Goal: Find specific fact: Find specific fact

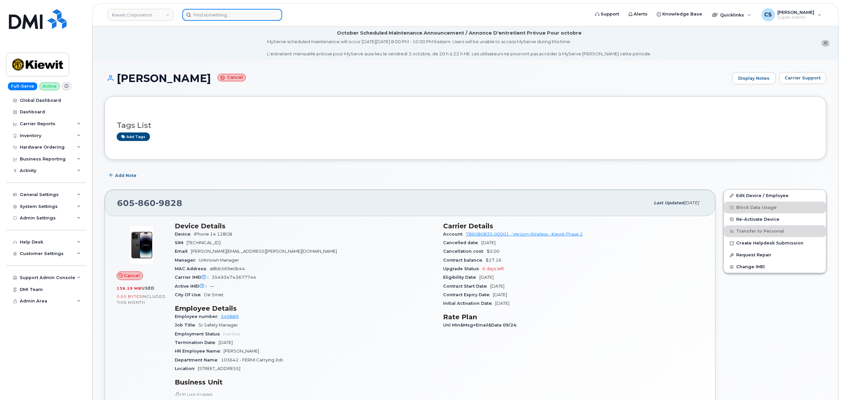
click at [210, 20] on input at bounding box center [232, 15] width 100 height 12
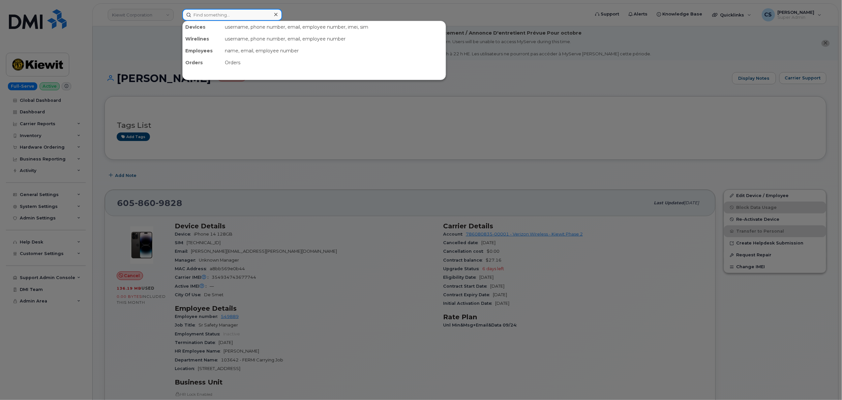
paste input "503-341-3118"
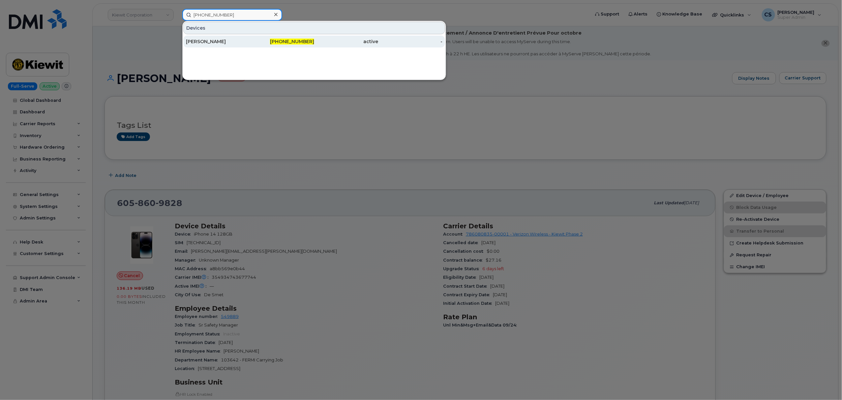
type input "503-341-3118"
click at [287, 43] on span "[PHONE_NUMBER]" at bounding box center [292, 42] width 44 height 6
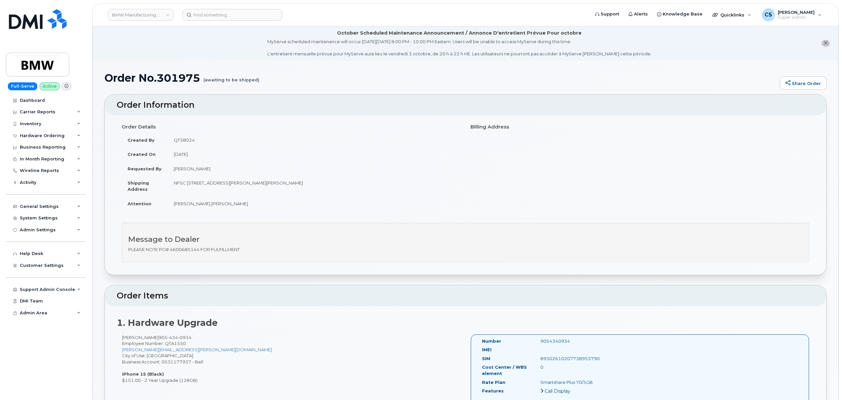
scroll to position [176, 0]
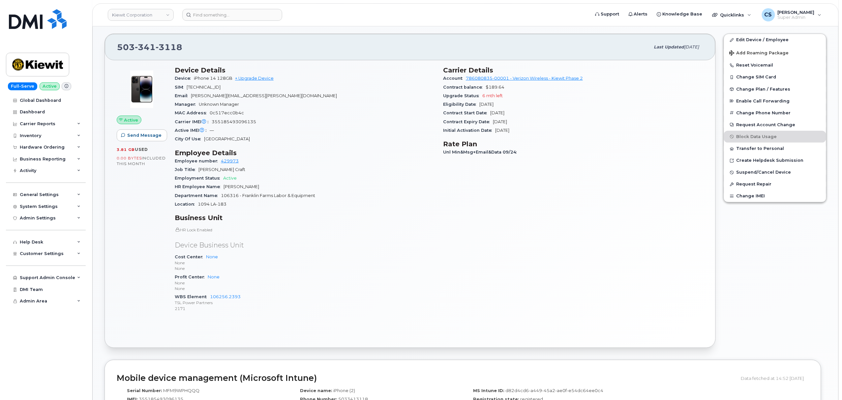
scroll to position [176, 0]
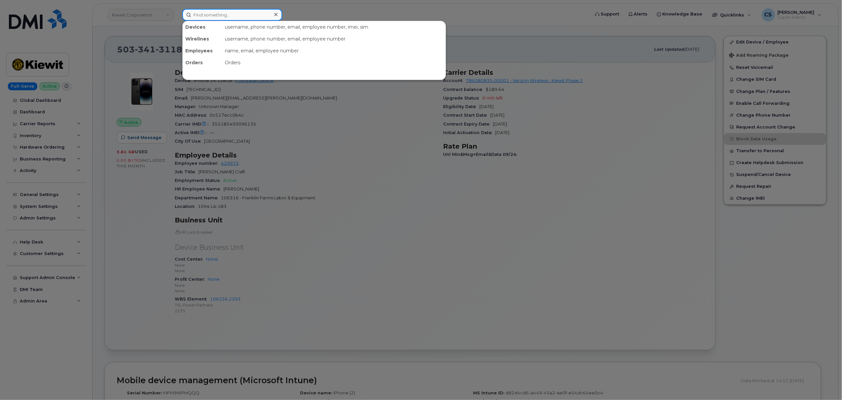
click at [222, 13] on input at bounding box center [232, 15] width 100 height 12
paste input "Angelberto Salas"
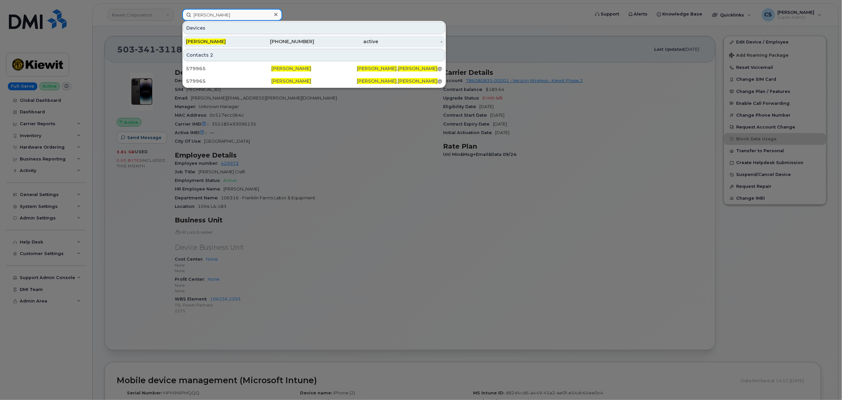
type input "Angelberto Salas"
click at [305, 41] on div "913-702-7976" at bounding box center [282, 41] width 64 height 7
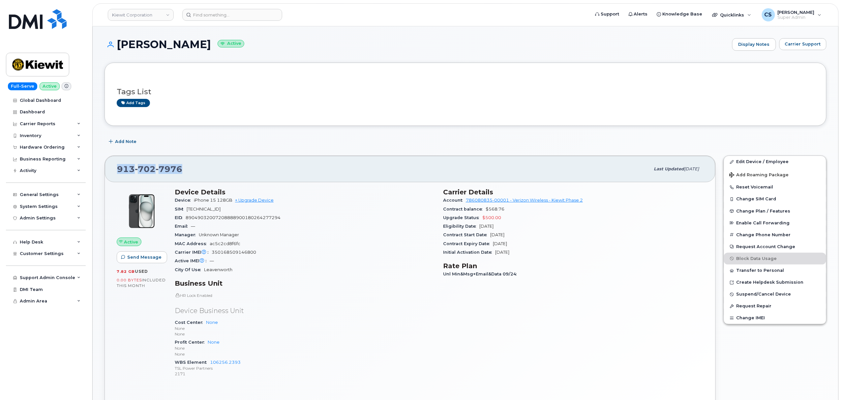
drag, startPoint x: 187, startPoint y: 169, endPoint x: 111, endPoint y: 172, distance: 75.5
click at [111, 172] on div "913 702 7976 Last updated Oct 06, 2025" at bounding box center [410, 169] width 611 height 26
copy span "913 702 7976"
click at [237, 17] on input at bounding box center [232, 15] width 100 height 12
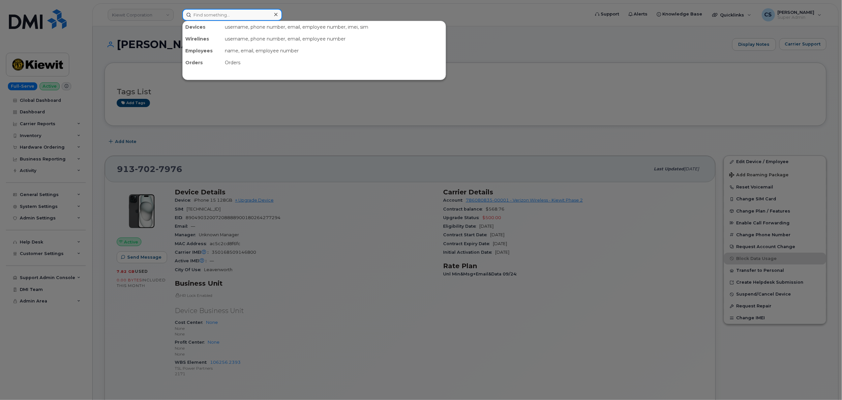
paste input "503-341-3118"
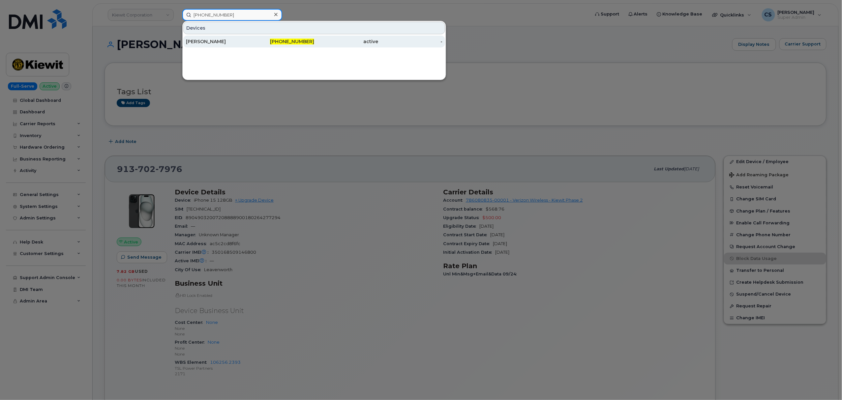
type input "503-341-3118"
click at [290, 41] on span "503-341-3118" at bounding box center [292, 42] width 44 height 6
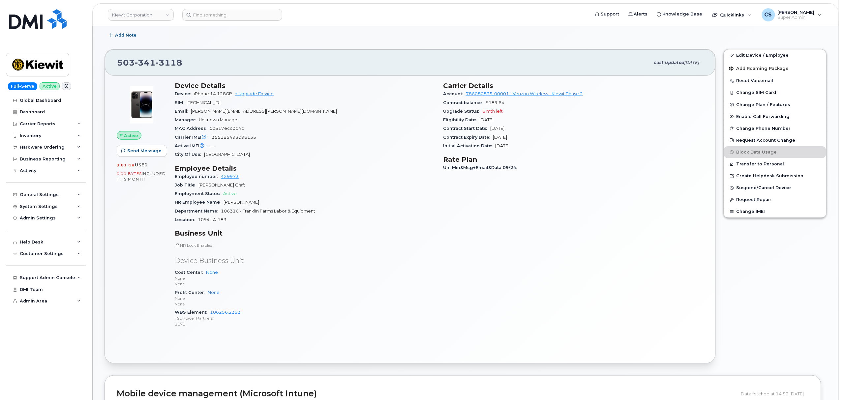
scroll to position [176, 0]
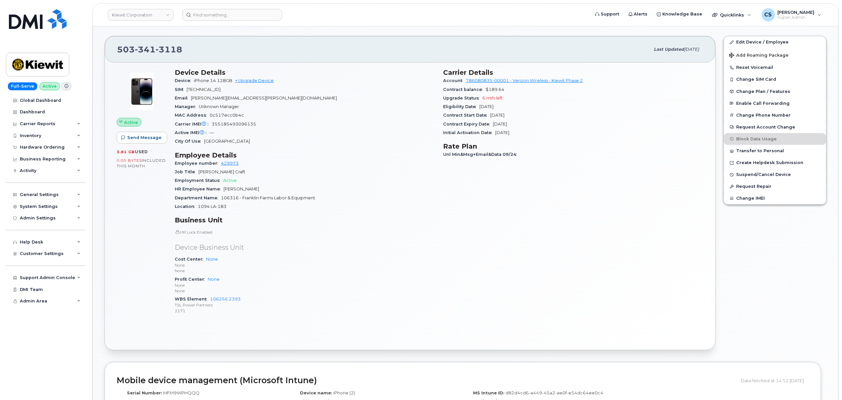
click at [163, 46] on span "3118" at bounding box center [169, 50] width 27 height 10
copy span "503 341 3118"
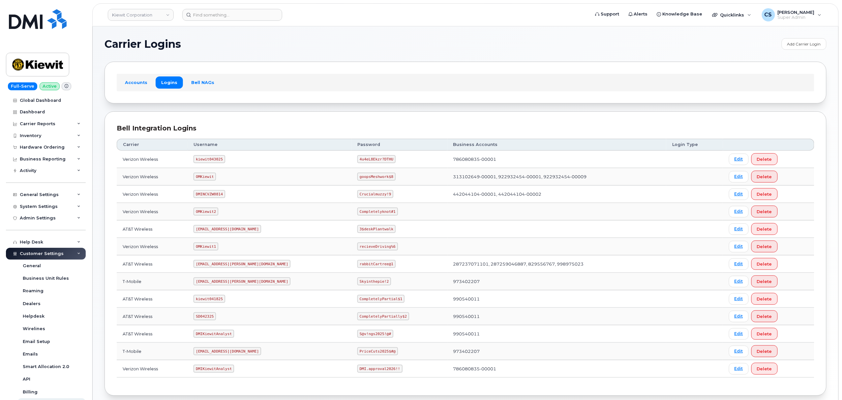
click at [206, 160] on code "kiewit043025" at bounding box center [209, 159] width 31 height 8
copy code "kiewit043025"
drag, startPoint x: 329, startPoint y: 160, endPoint x: 361, endPoint y: 162, distance: 32.4
click at [361, 162] on code "4u4eL8Ekzr?DTHU" at bounding box center [376, 159] width 38 height 8
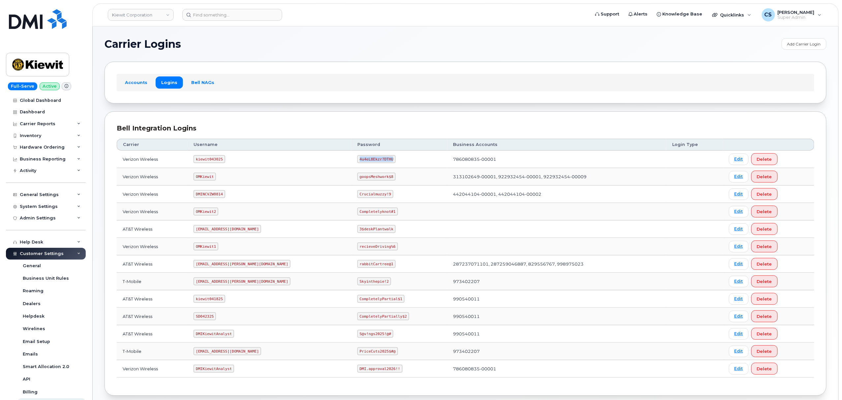
copy code "4u4eL8Ekzr?DTHU"
